Goal: Information Seeking & Learning: Learn about a topic

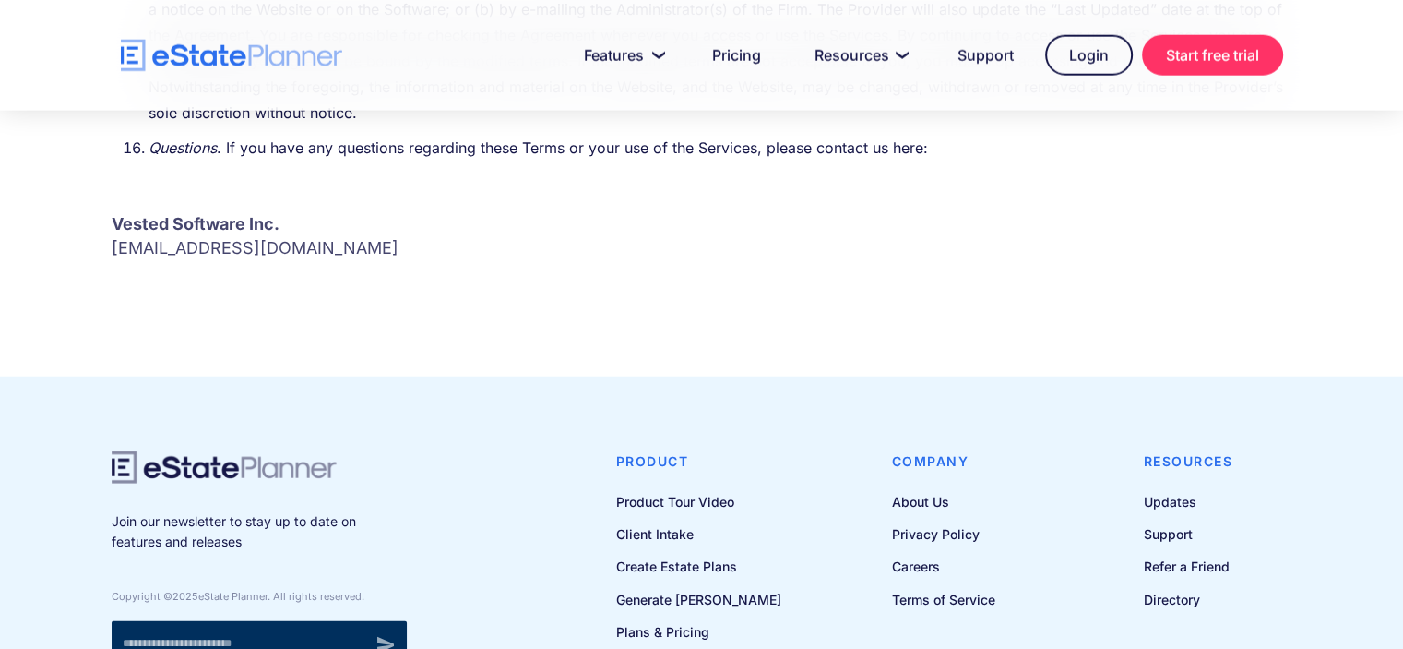
scroll to position [11693, 0]
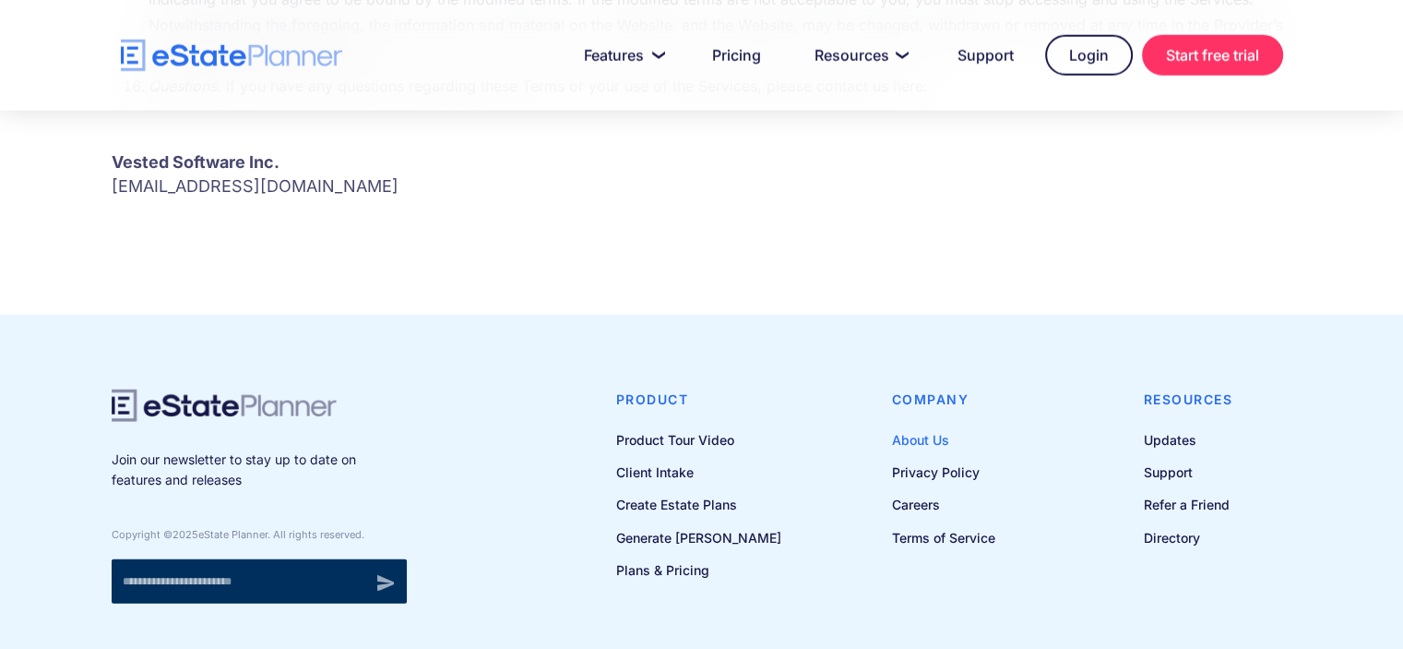
click at [930, 428] on link "About Us" at bounding box center [943, 439] width 103 height 23
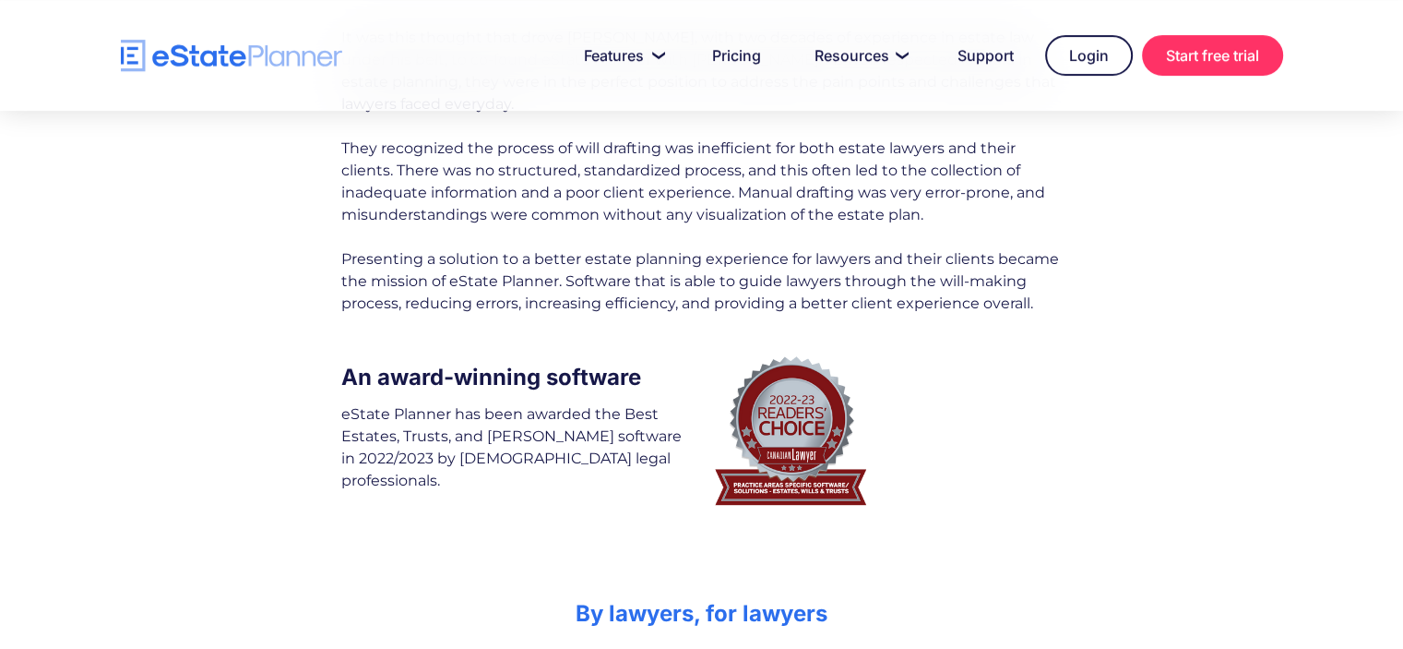
scroll to position [456, 0]
drag, startPoint x: 1406, startPoint y: 387, endPoint x: 1100, endPoint y: 460, distance: 314.8
click at [1100, 460] on div "Aside from a word processor, the process of drafting [PERSON_NAME] has not chan…" at bounding box center [701, 221] width 1403 height 580
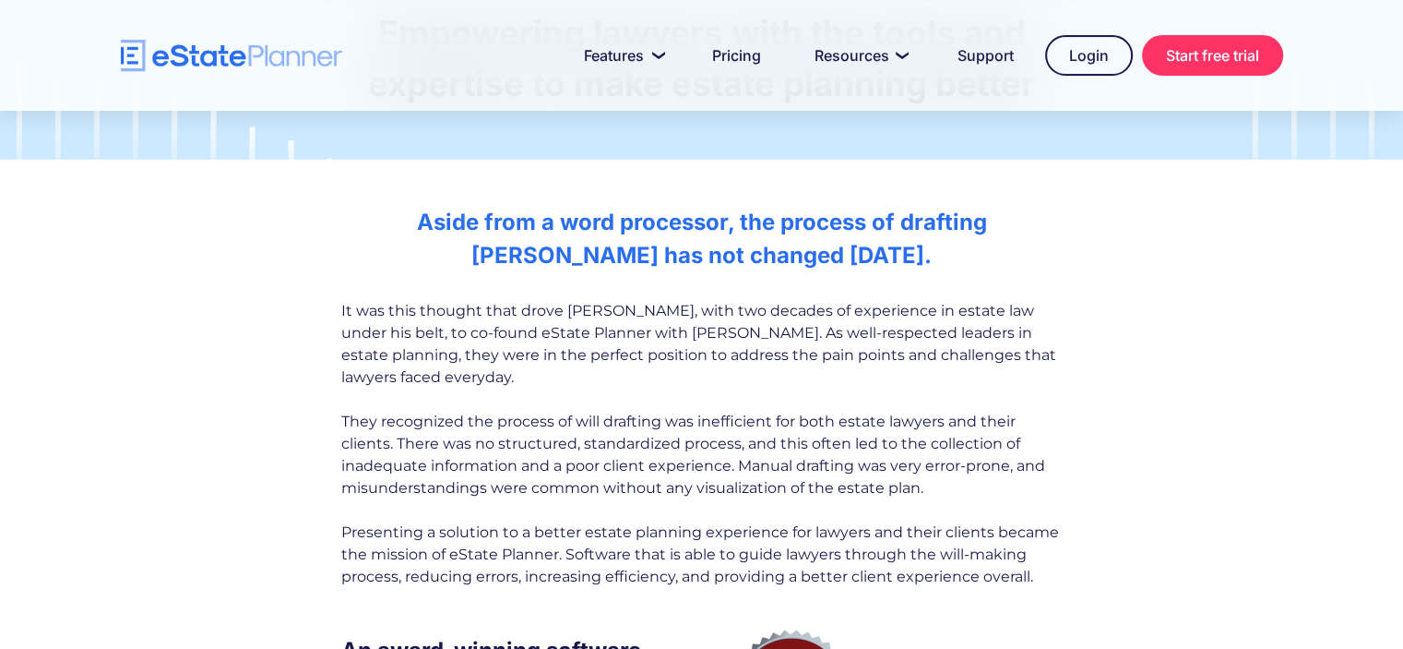
scroll to position [0, 0]
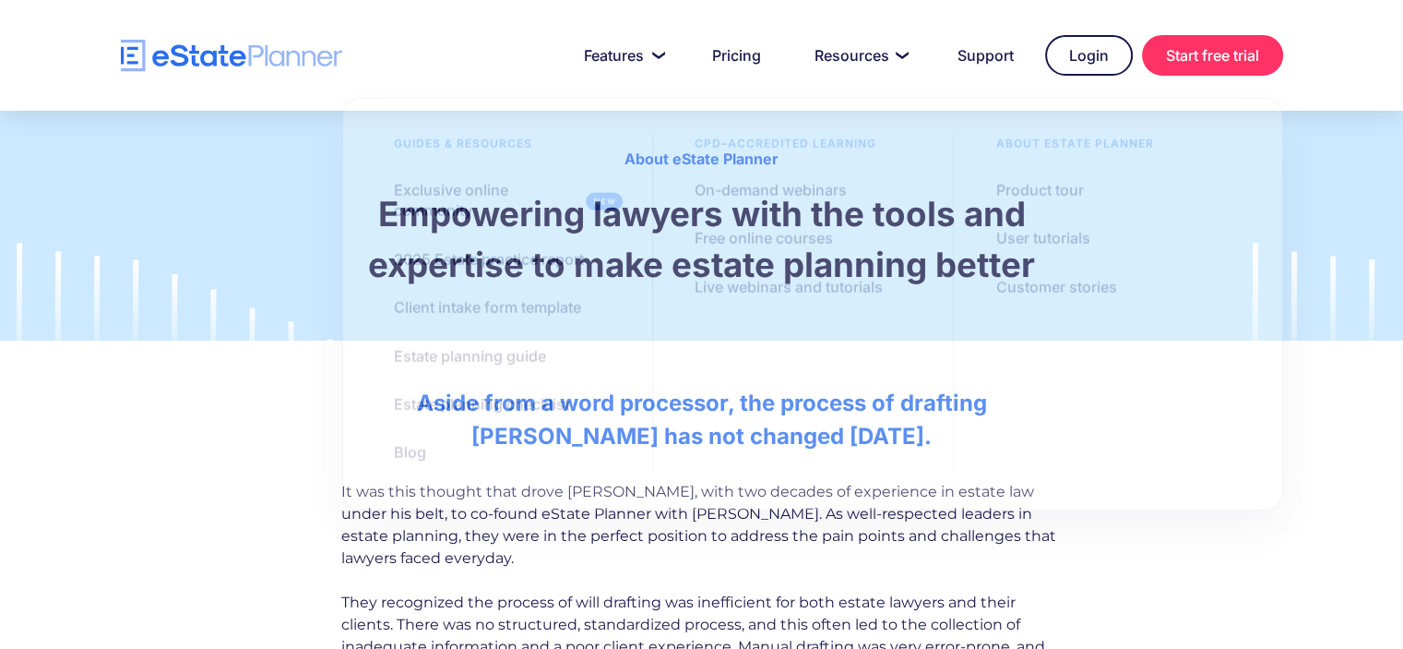
click at [680, 569] on div "It was this thought that drove [PERSON_NAME], with two decades of experience in…" at bounding box center [701, 625] width 721 height 288
